Goal: Use online tool/utility

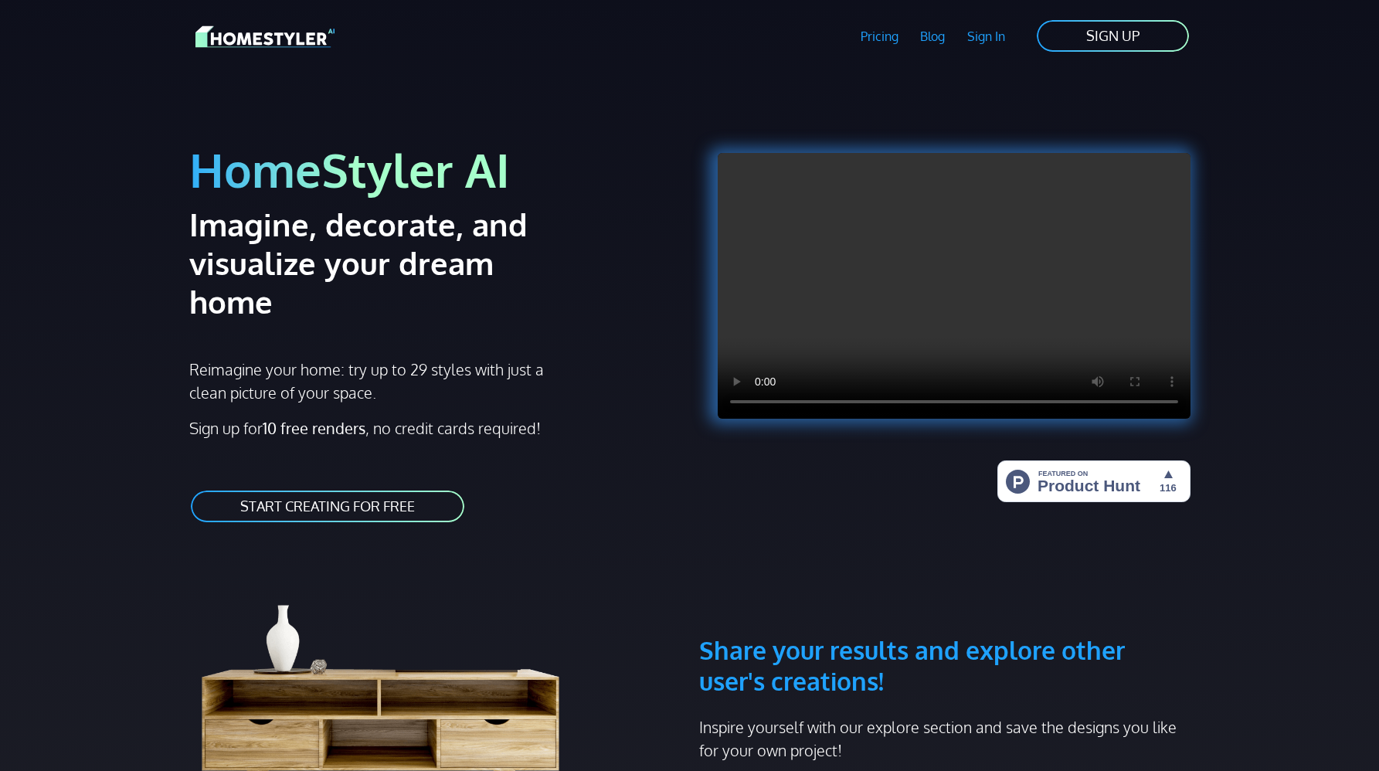
click at [345, 489] on link "START CREATING FOR FREE" at bounding box center [327, 506] width 277 height 35
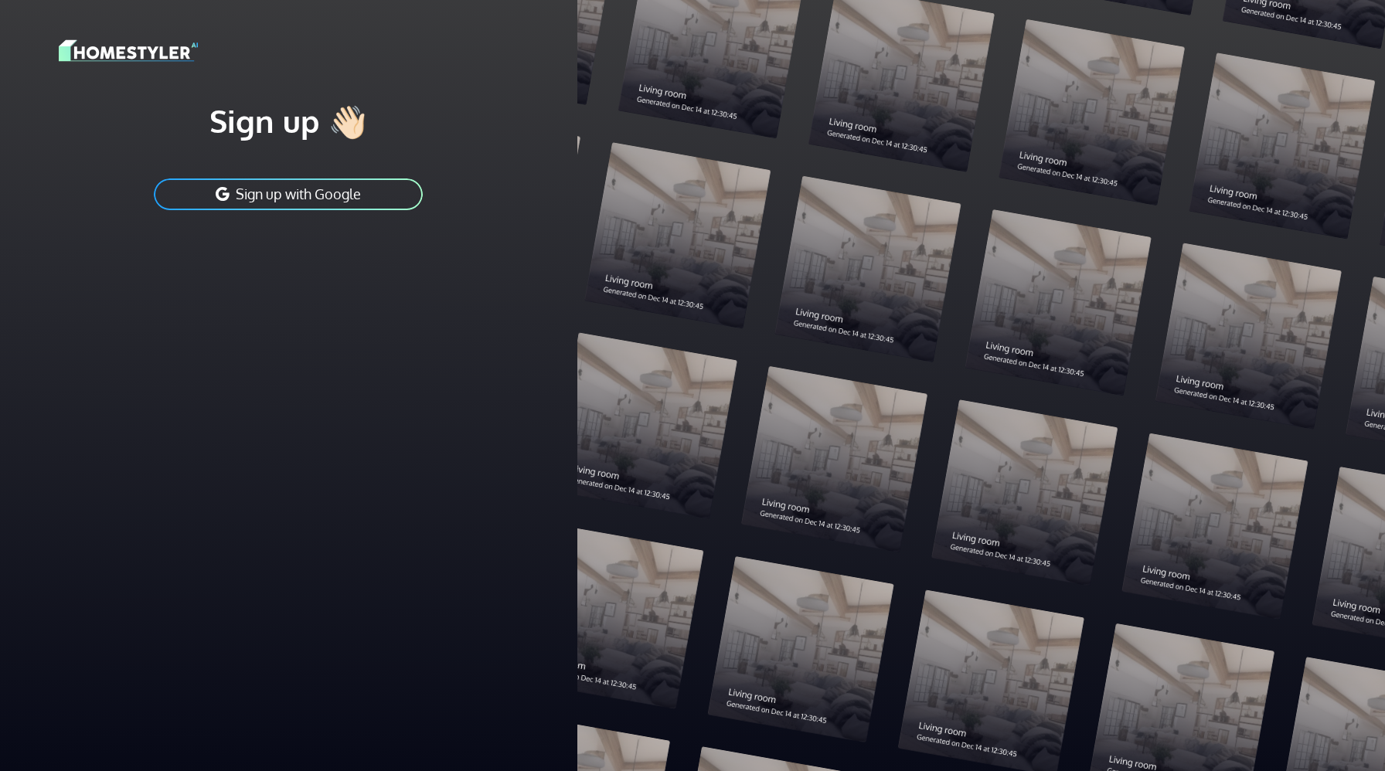
click at [283, 196] on button "Sign up with Google" at bounding box center [288, 194] width 272 height 35
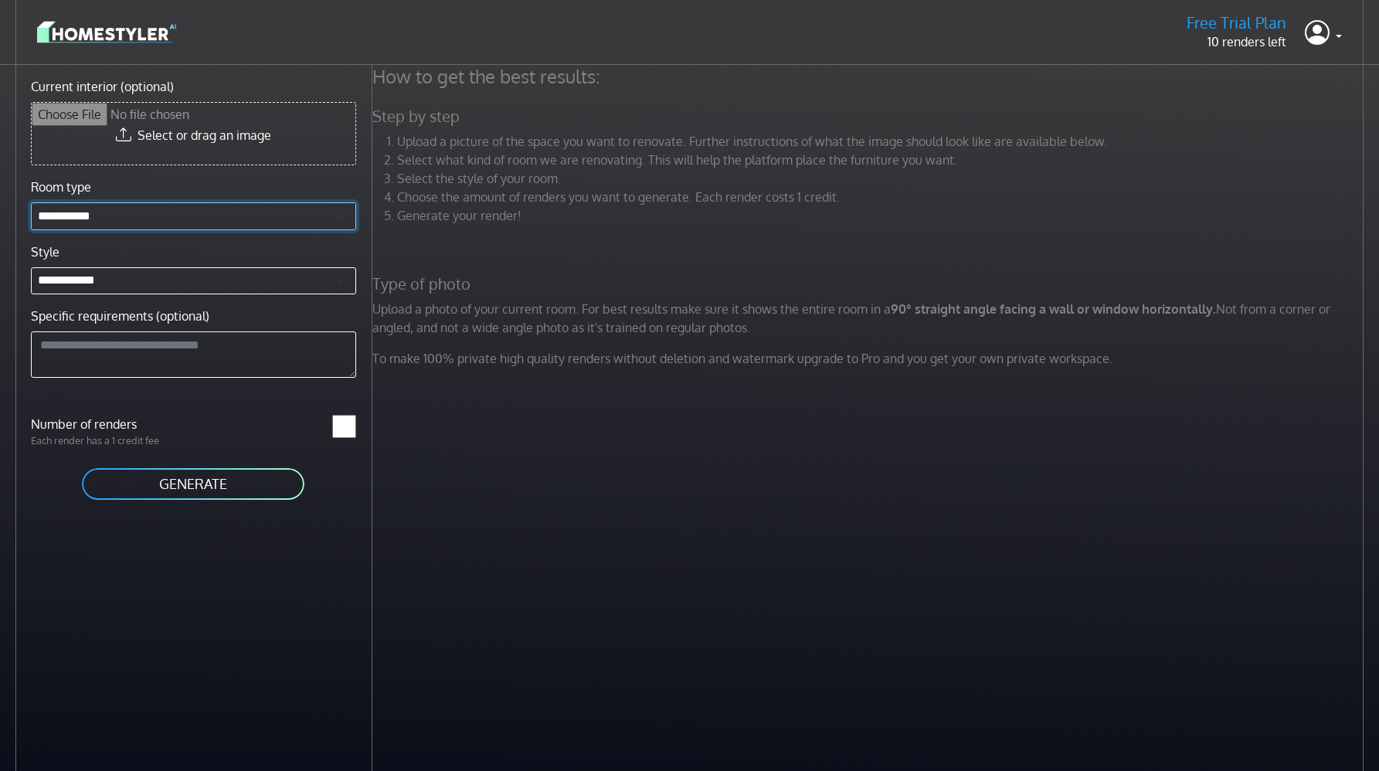
click at [138, 209] on select "**********" at bounding box center [193, 216] width 325 height 28
click at [178, 485] on button "GENERATE" at bounding box center [193, 484] width 226 height 35
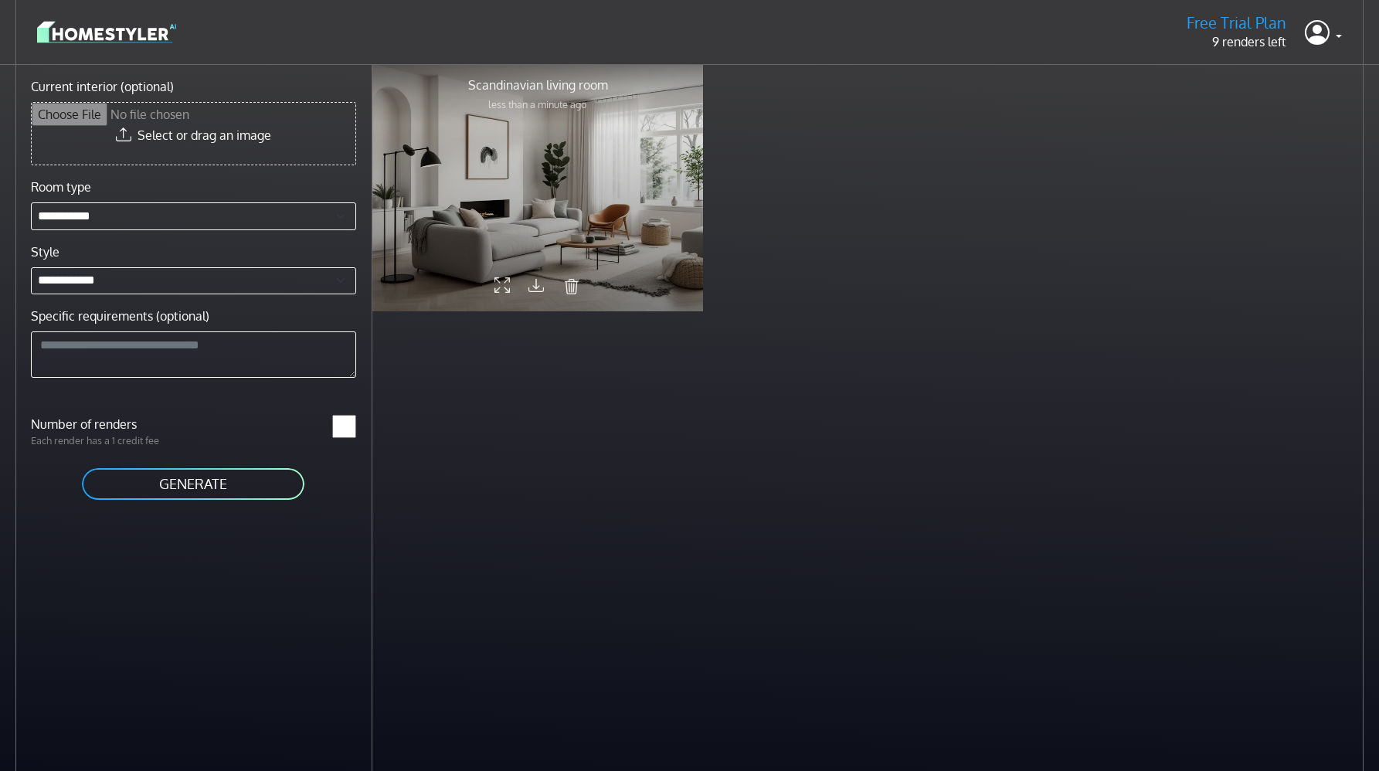
click at [573, 199] on div at bounding box center [537, 187] width 331 height 248
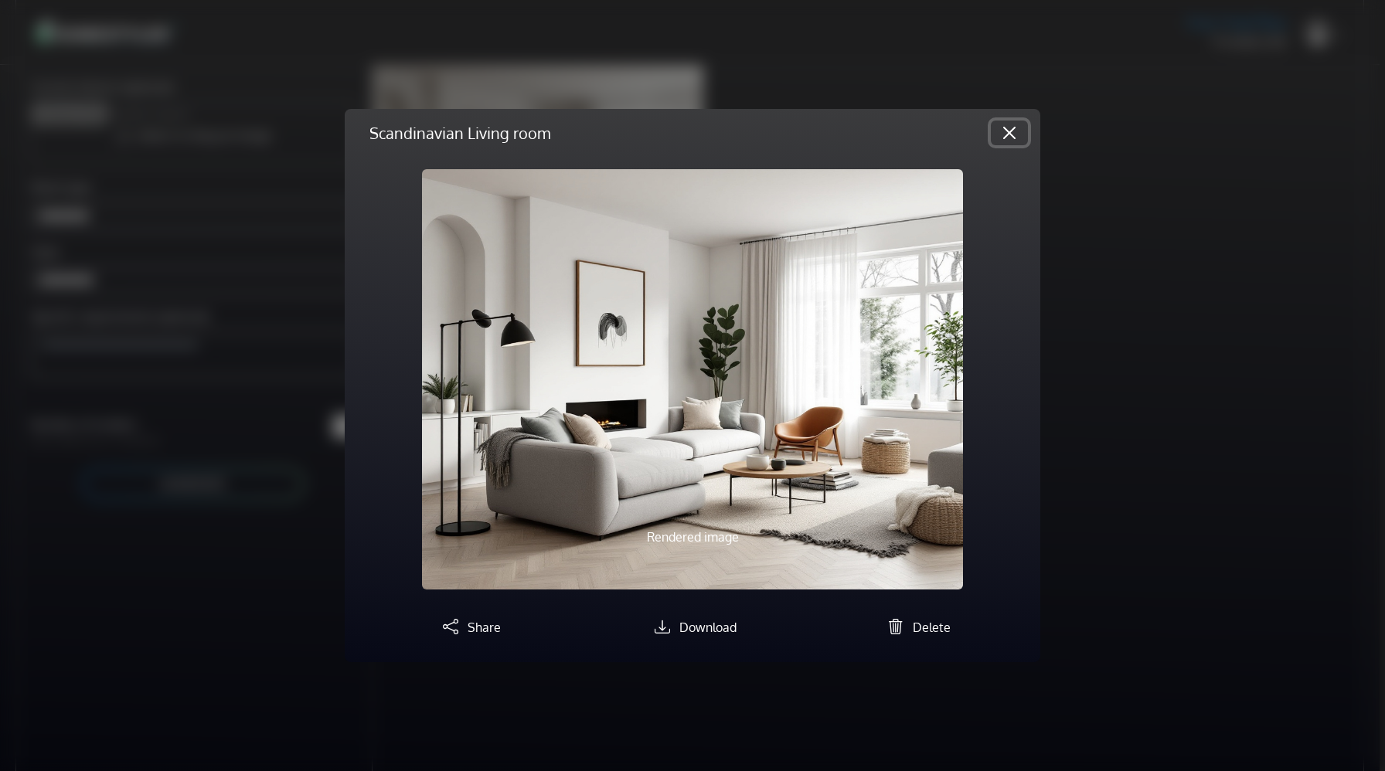
click at [1012, 131] on button "Close" at bounding box center [1009, 133] width 37 height 25
